Goal: Navigation & Orientation: Find specific page/section

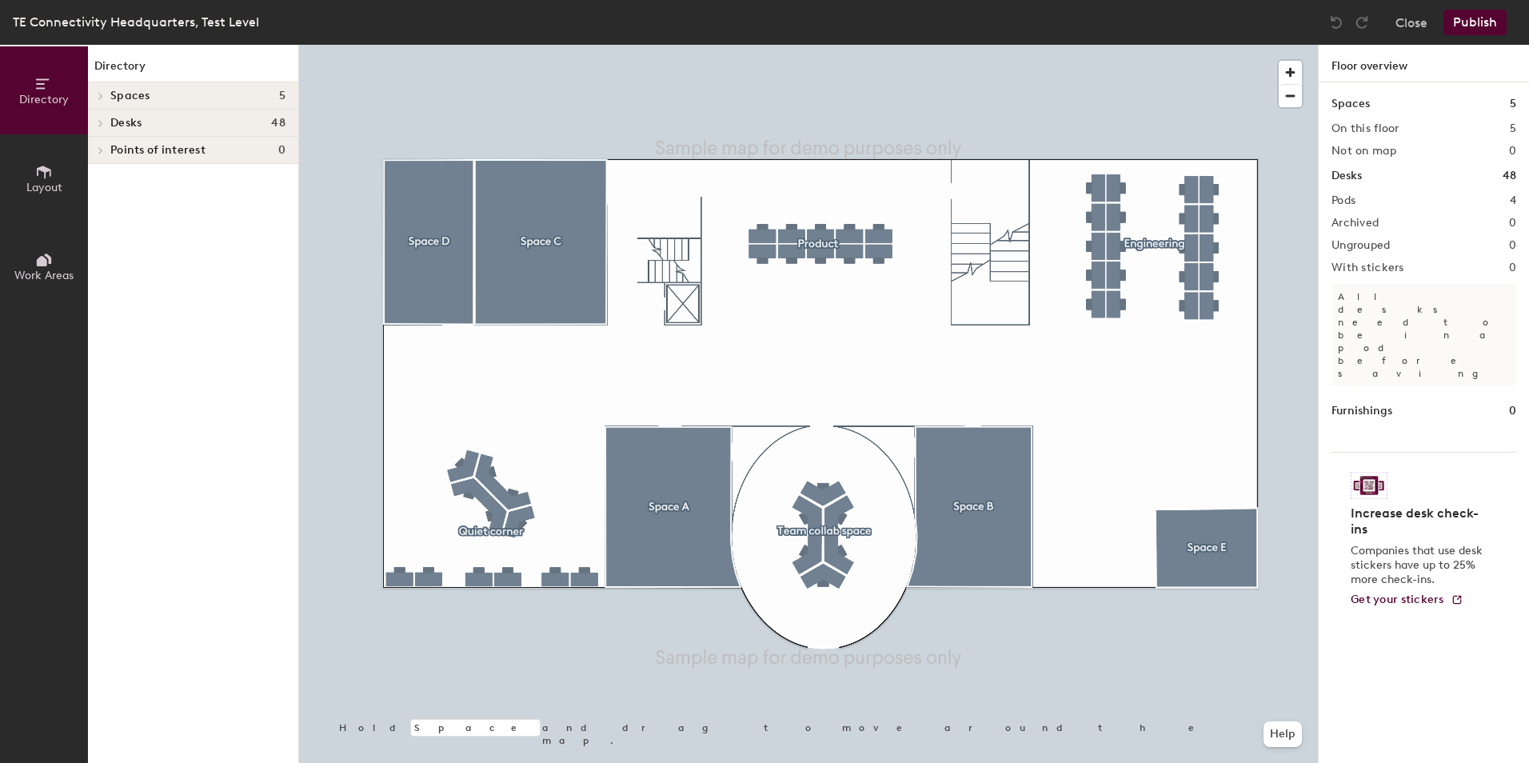
click at [210, 98] on h4 "Spaces 5" at bounding box center [197, 96] width 175 height 13
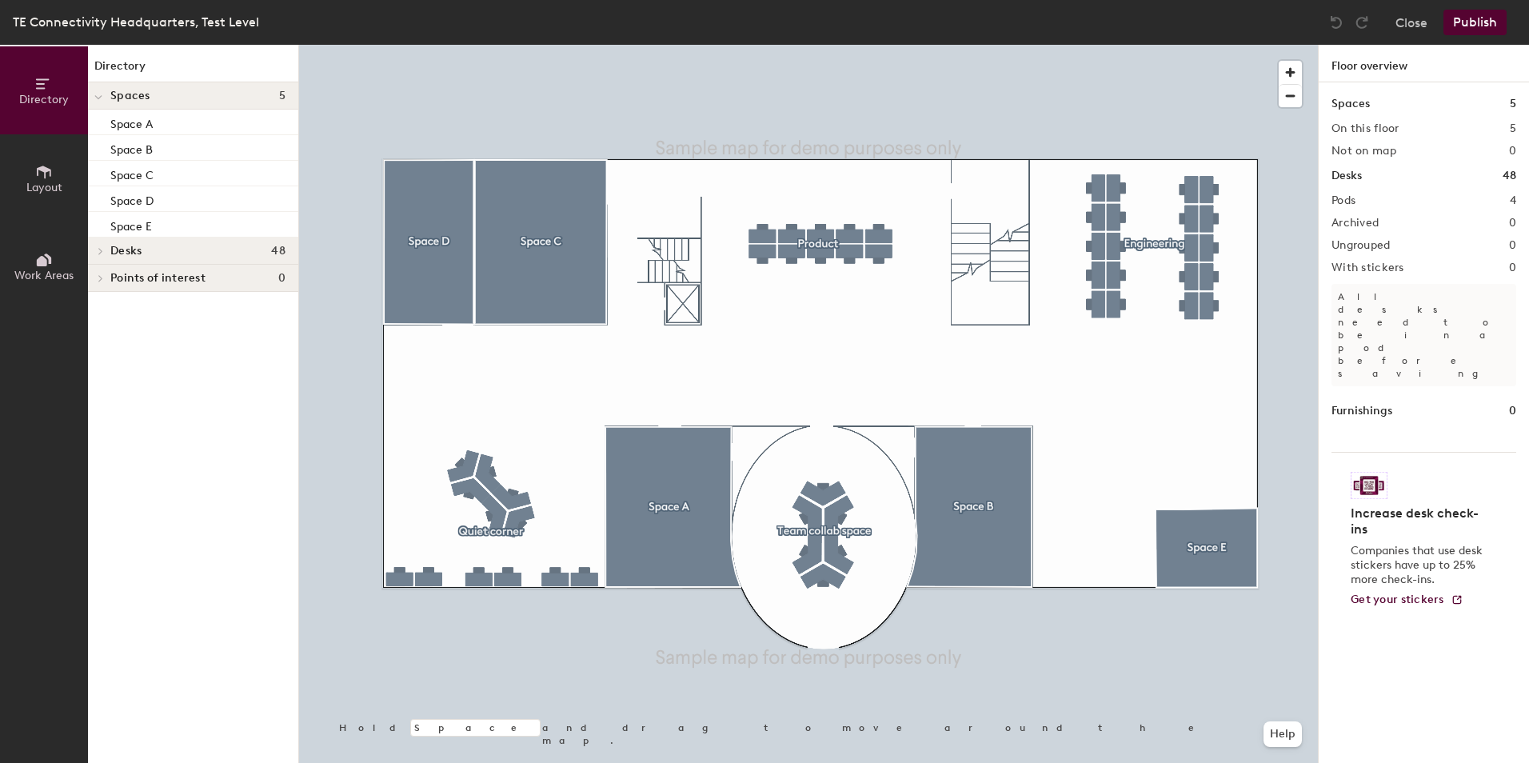
click at [418, 45] on div at bounding box center [808, 45] width 1019 height 0
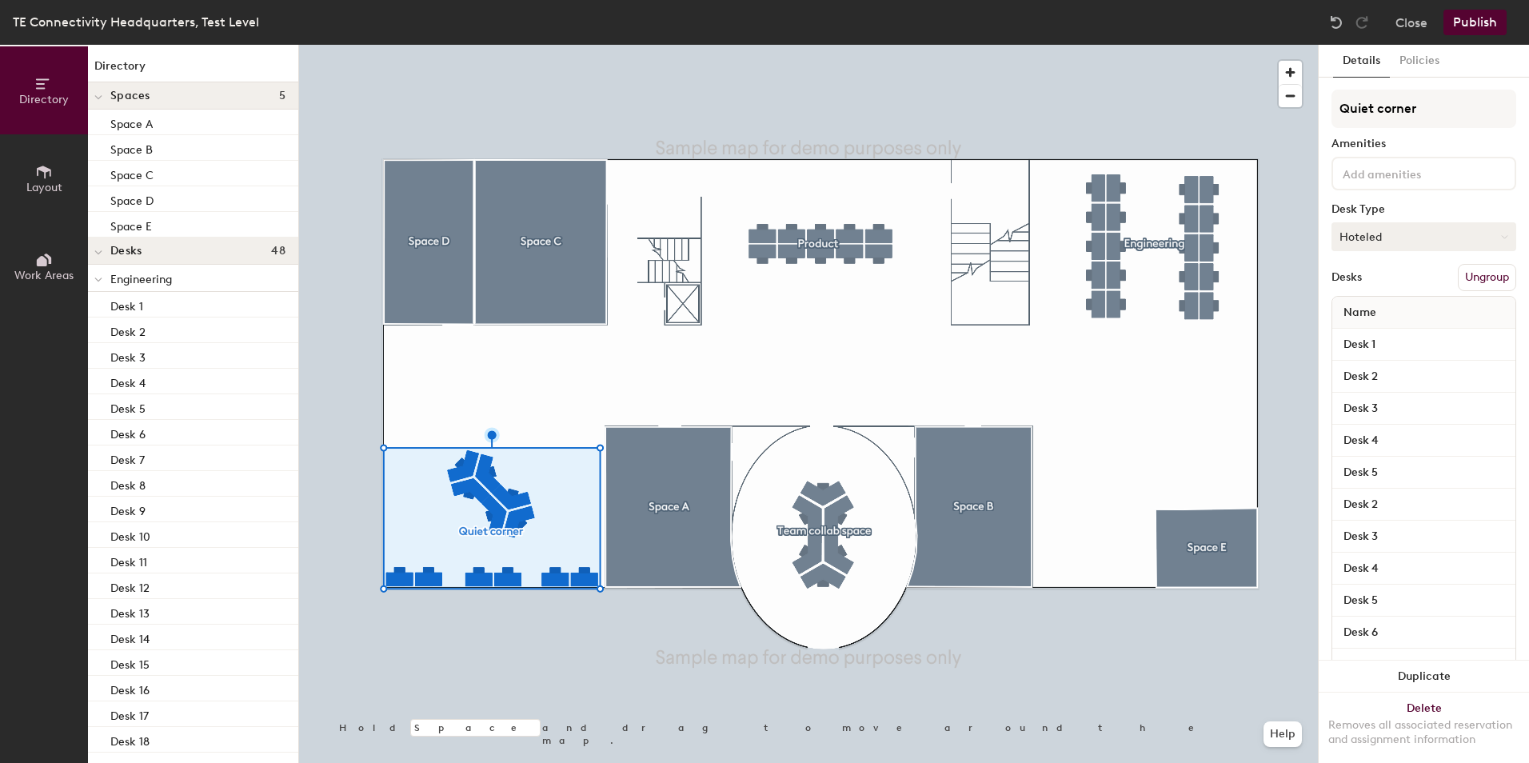
click at [1376, 241] on button "Hoteled" at bounding box center [1423, 236] width 185 height 29
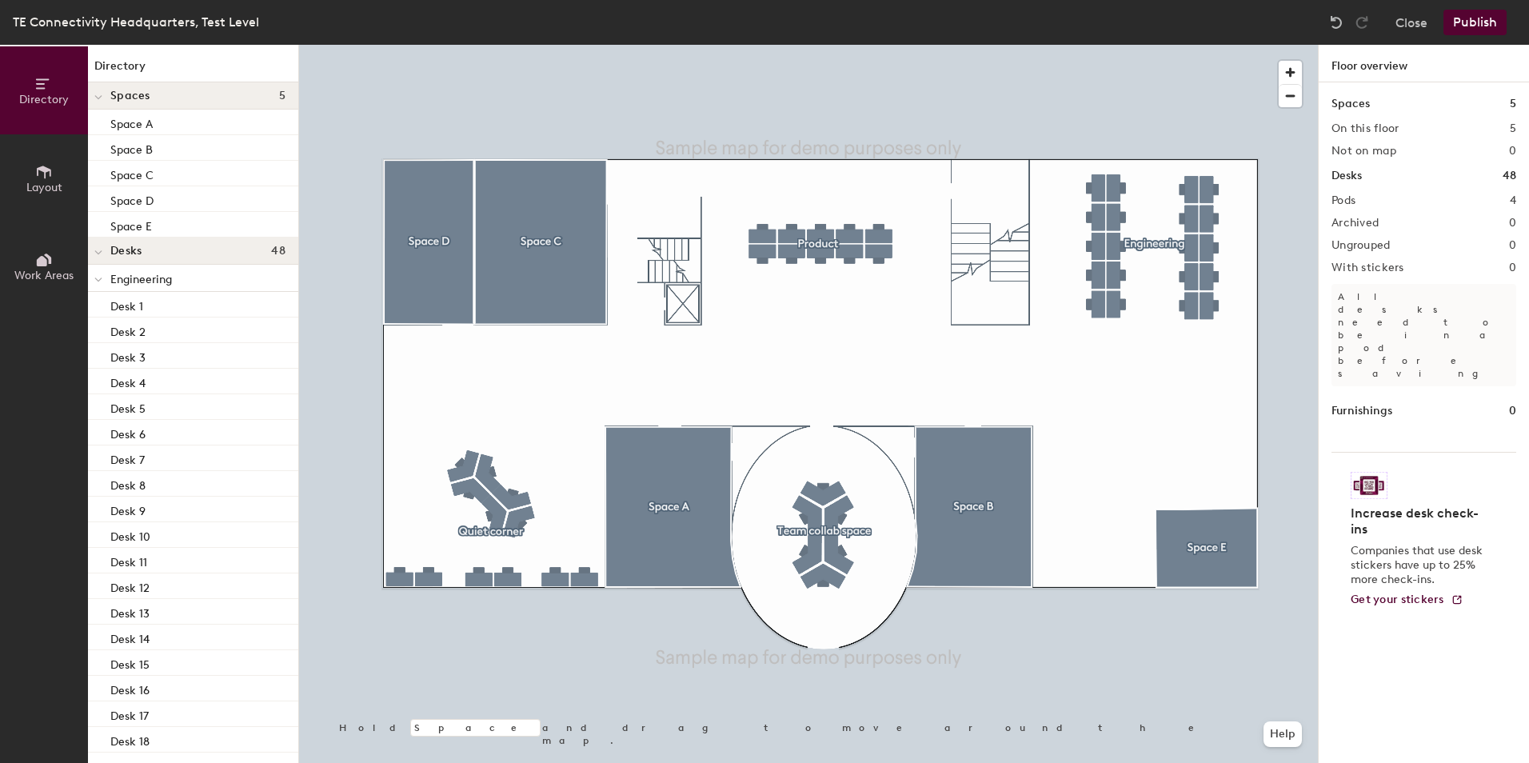
click at [51, 170] on icon at bounding box center [44, 172] width 18 height 18
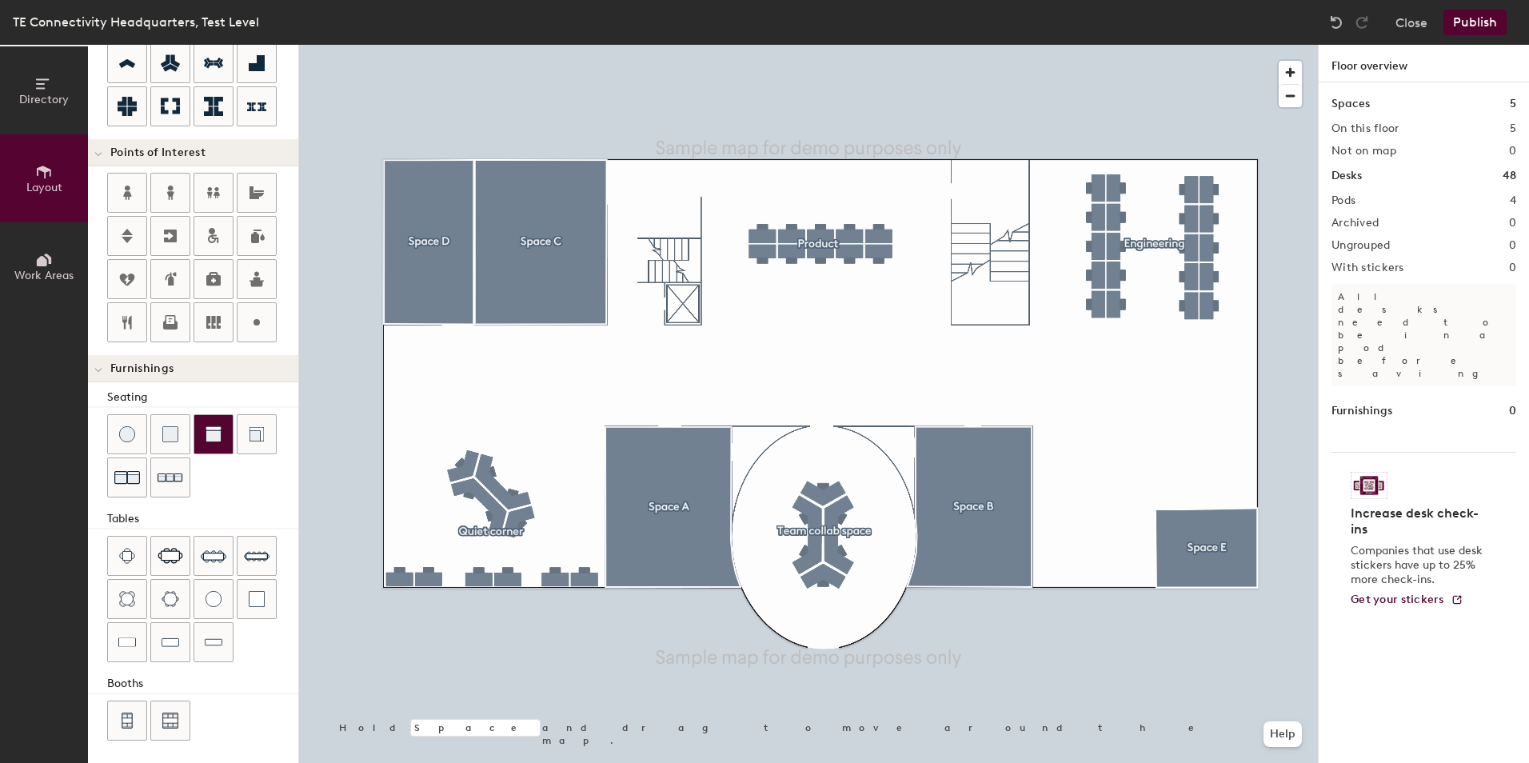
scroll to position [247, 0]
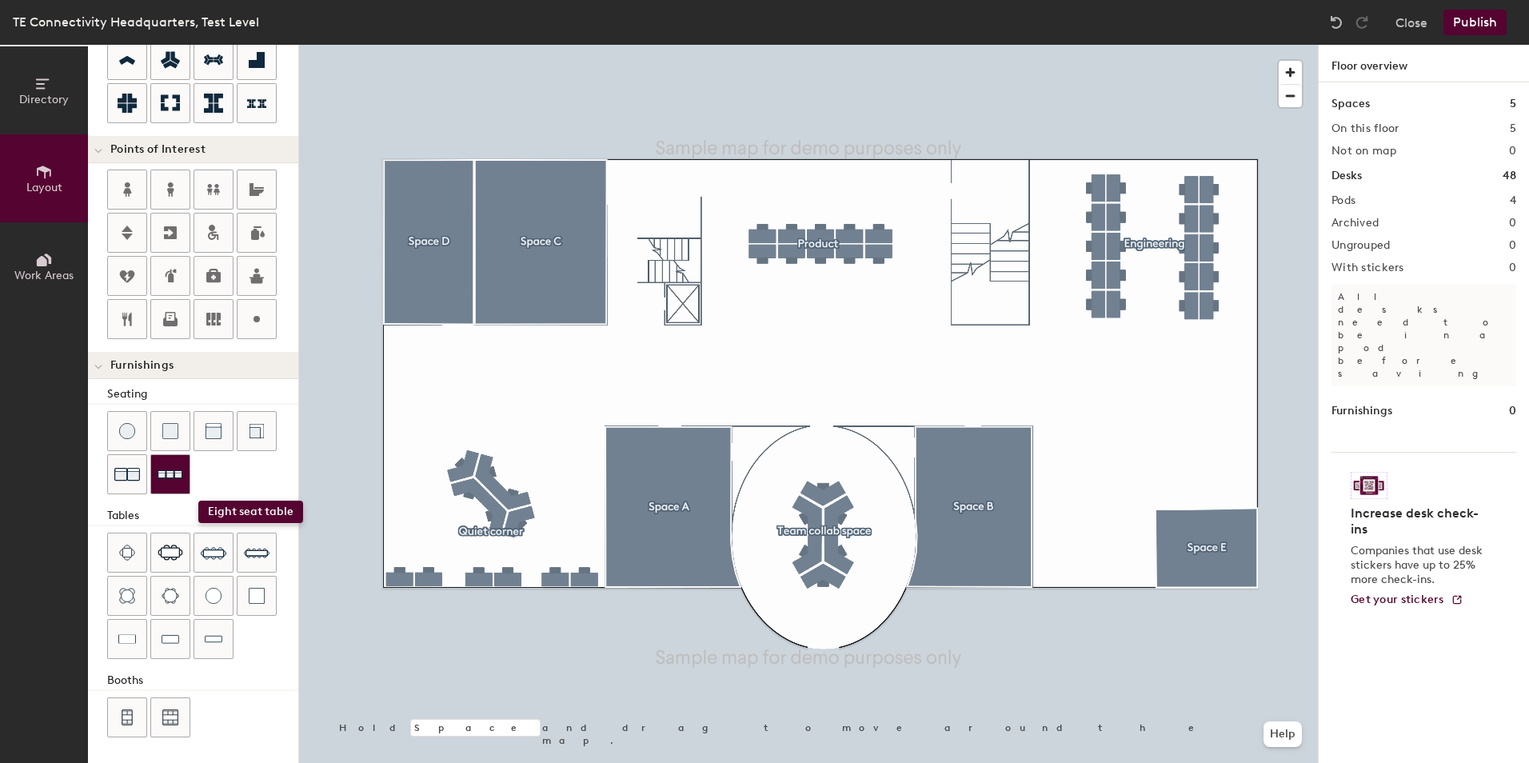
drag, startPoint x: 214, startPoint y: 552, endPoint x: 163, endPoint y: 479, distance: 88.5
click at [194, 493] on div "Seating Tables Booths" at bounding box center [193, 562] width 210 height 355
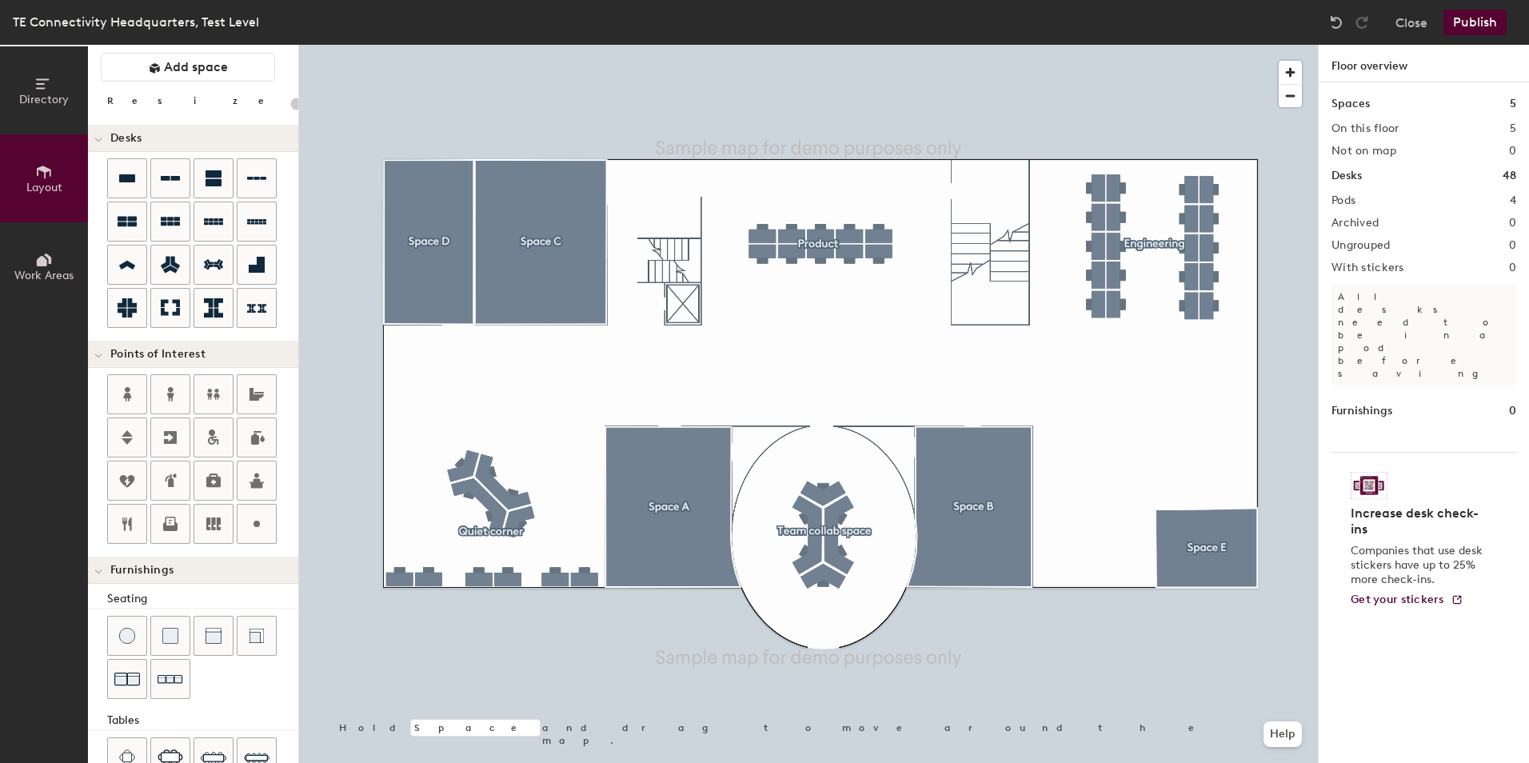
scroll to position [7, 0]
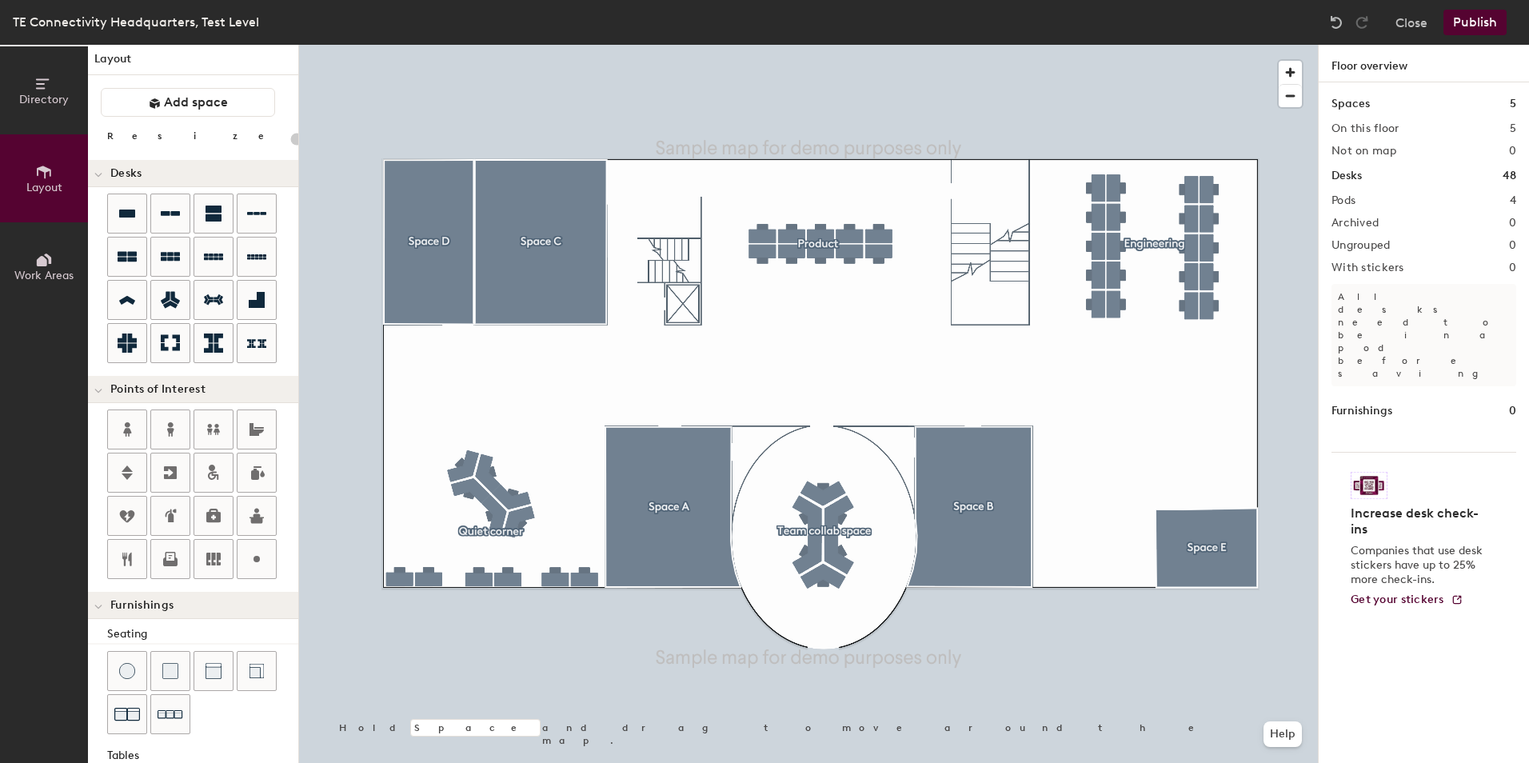
drag, startPoint x: 48, startPoint y: 95, endPoint x: 37, endPoint y: 110, distance: 18.2
click at [48, 96] on span "Directory" at bounding box center [44, 100] width 50 height 14
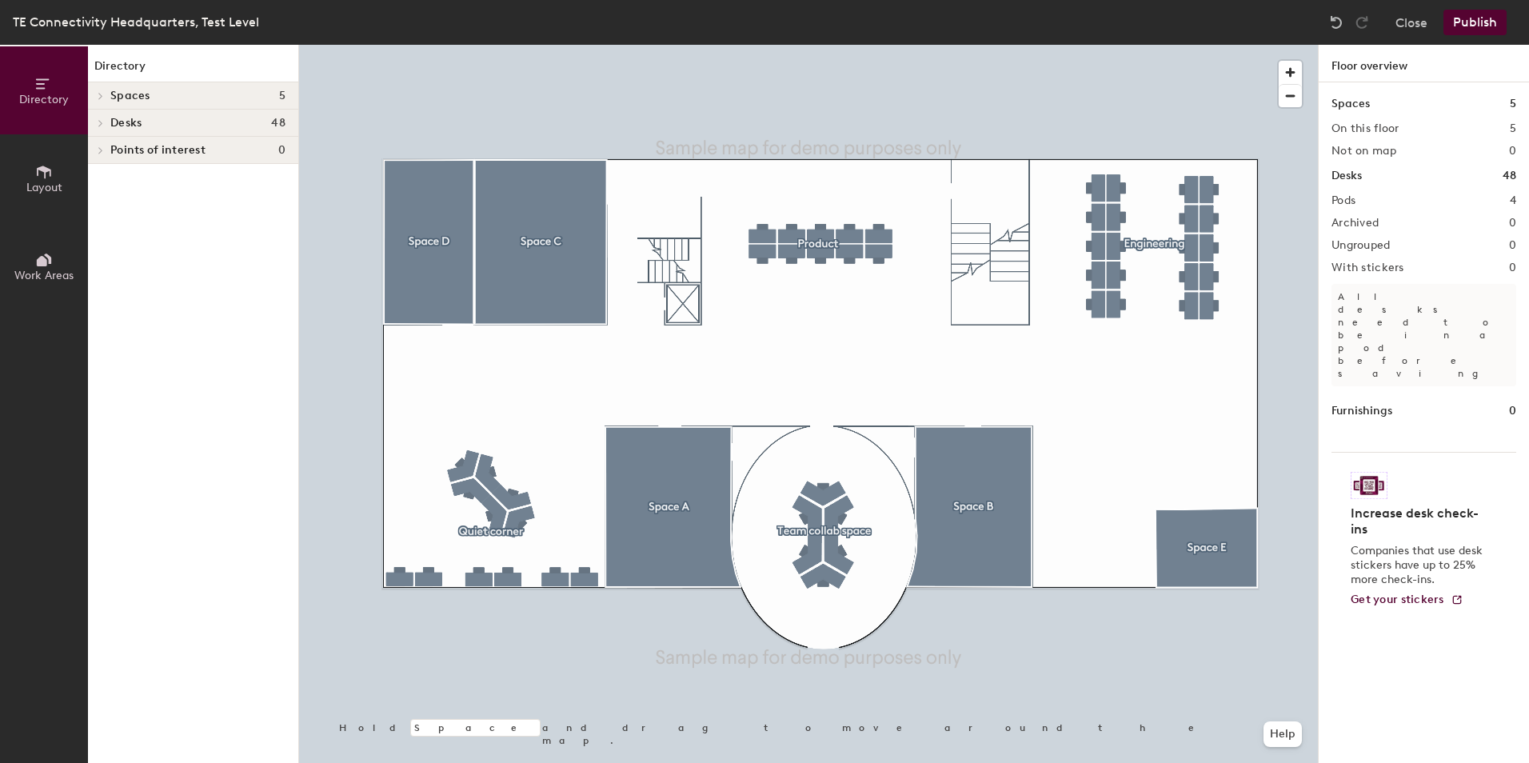
click at [54, 259] on button "Work Areas" at bounding box center [44, 266] width 88 height 88
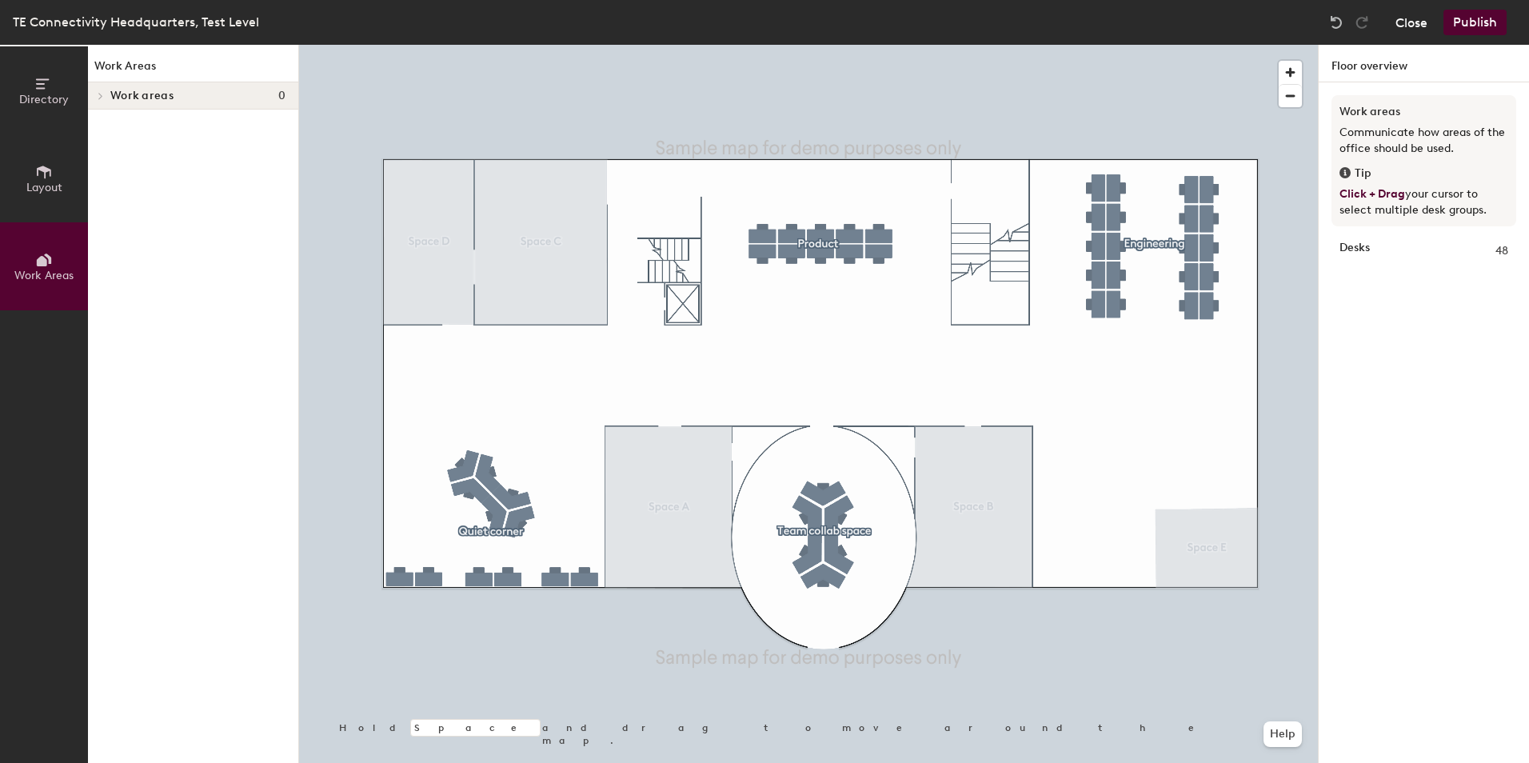
click at [1407, 22] on button "Close" at bounding box center [1411, 23] width 32 height 26
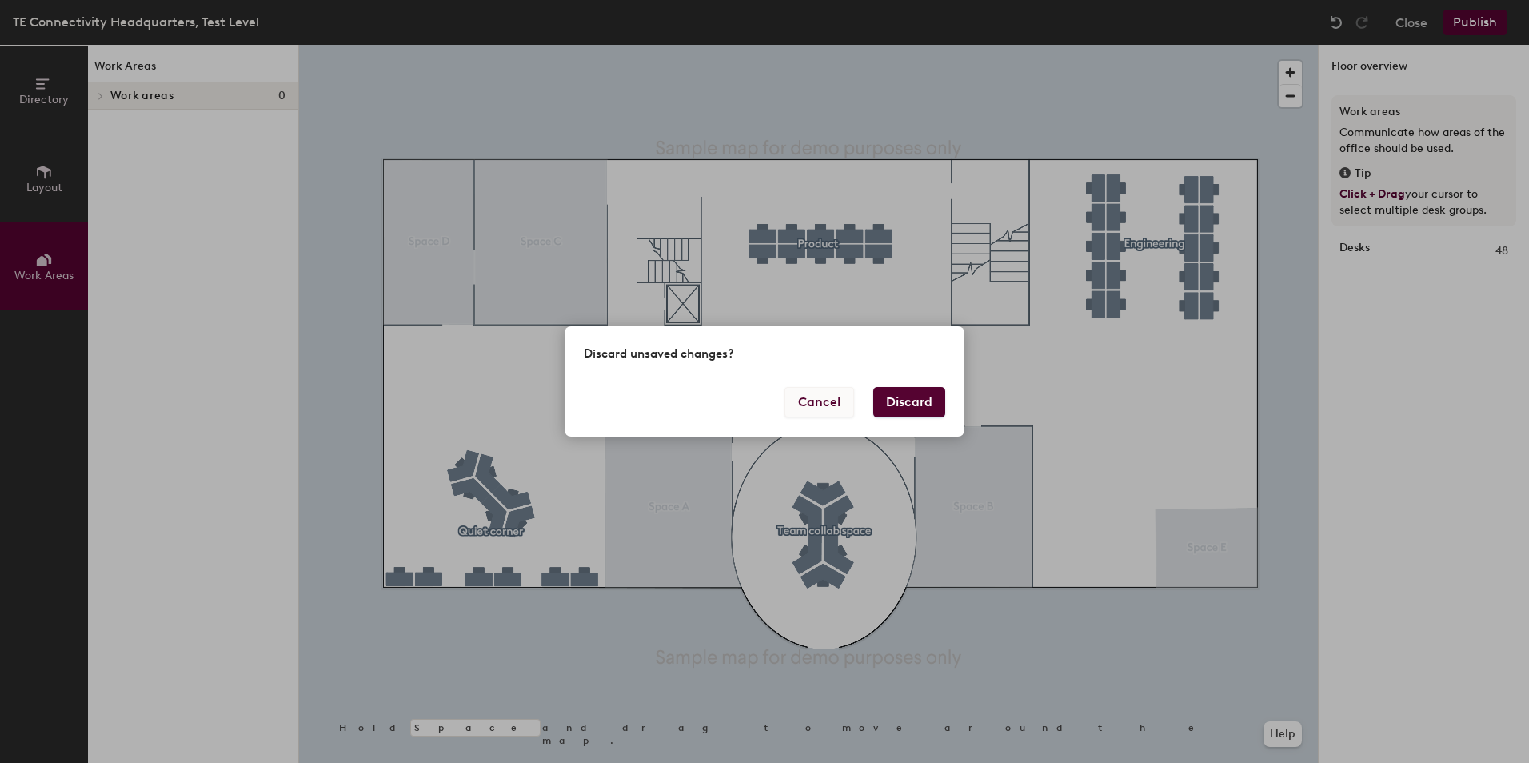
click at [820, 401] on button "Cancel" at bounding box center [819, 402] width 70 height 30
